Goal: Task Accomplishment & Management: Use online tool/utility

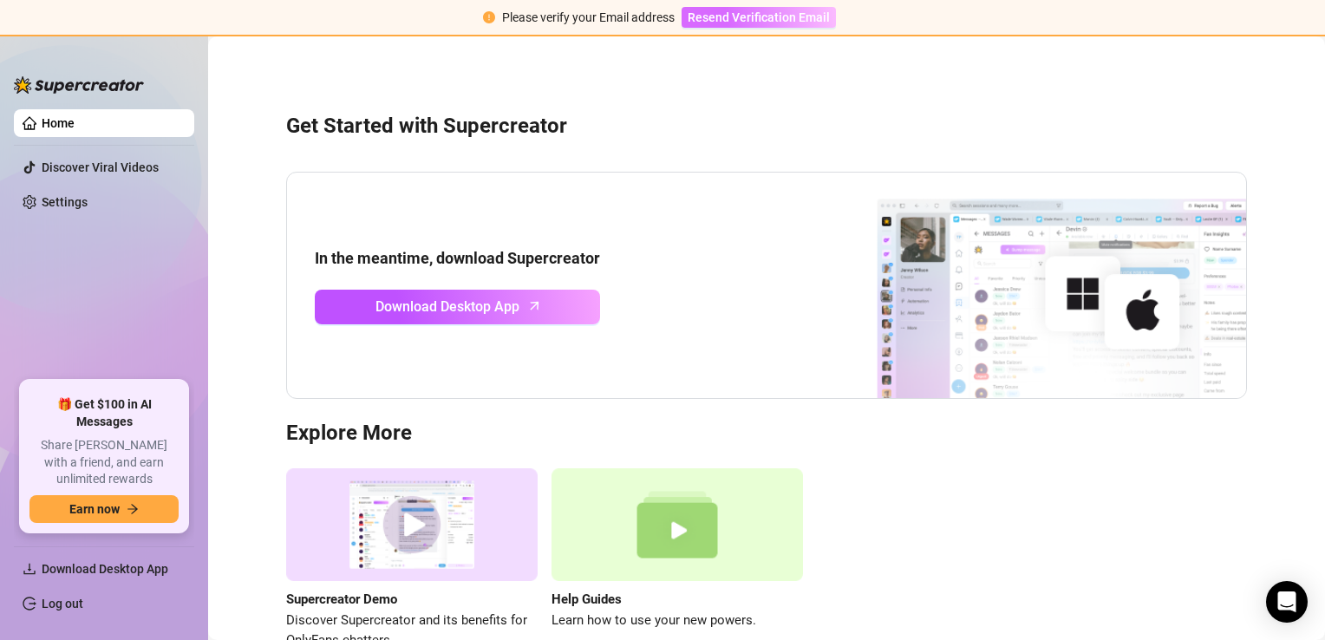
click at [747, 20] on span "Resend Verification Email" at bounding box center [758, 17] width 142 height 14
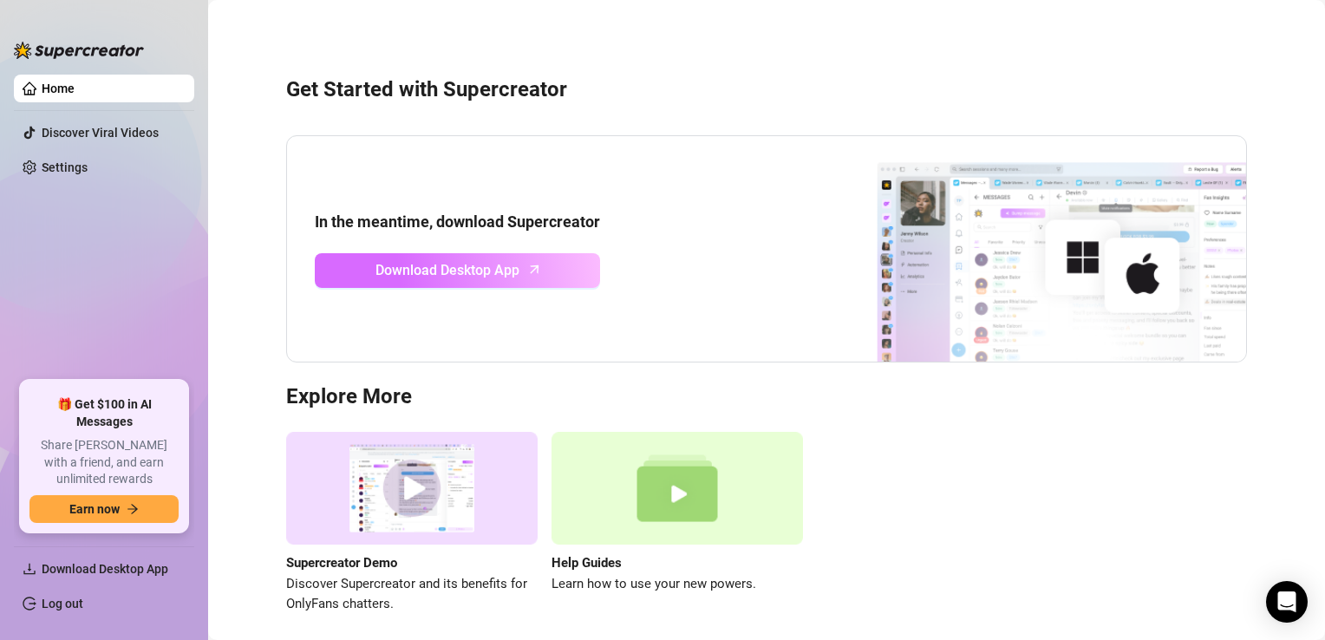
click at [503, 270] on span "Download Desktop App" at bounding box center [447, 270] width 144 height 22
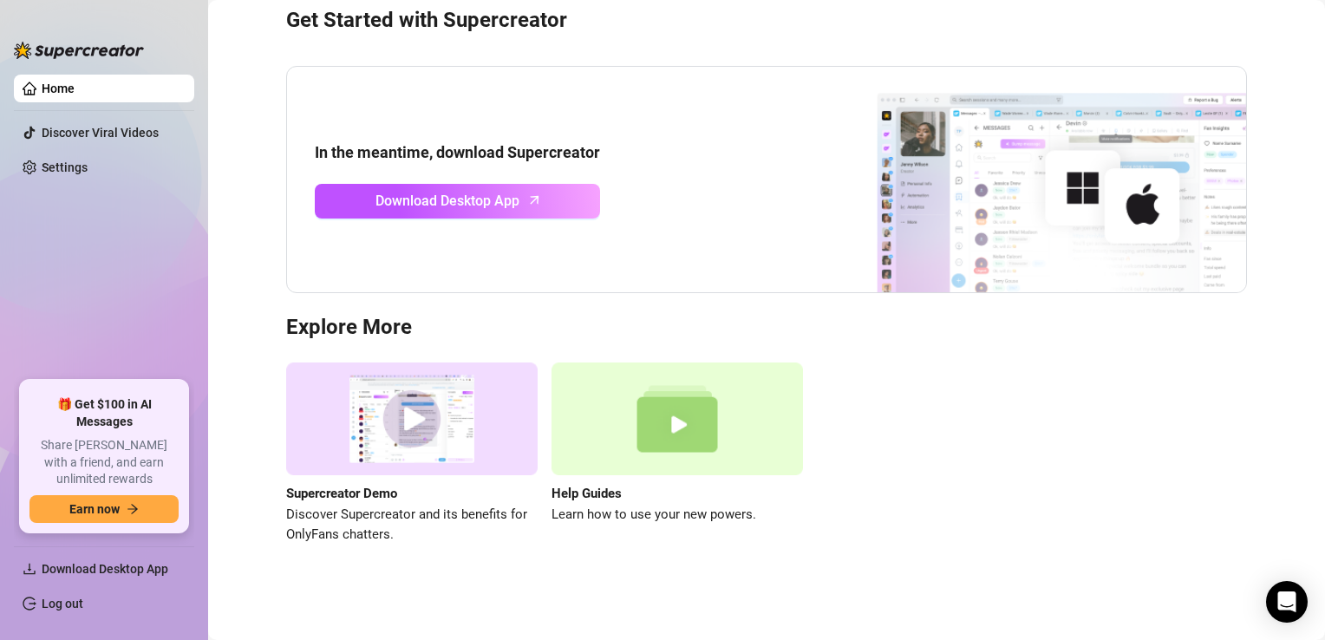
click at [50, 81] on link "Home" at bounding box center [58, 88] width 33 height 14
click at [700, 247] on div "In the meantime, download Supercreator Download Desktop App" at bounding box center [766, 179] width 961 height 227
